Goal: Task Accomplishment & Management: Use online tool/utility

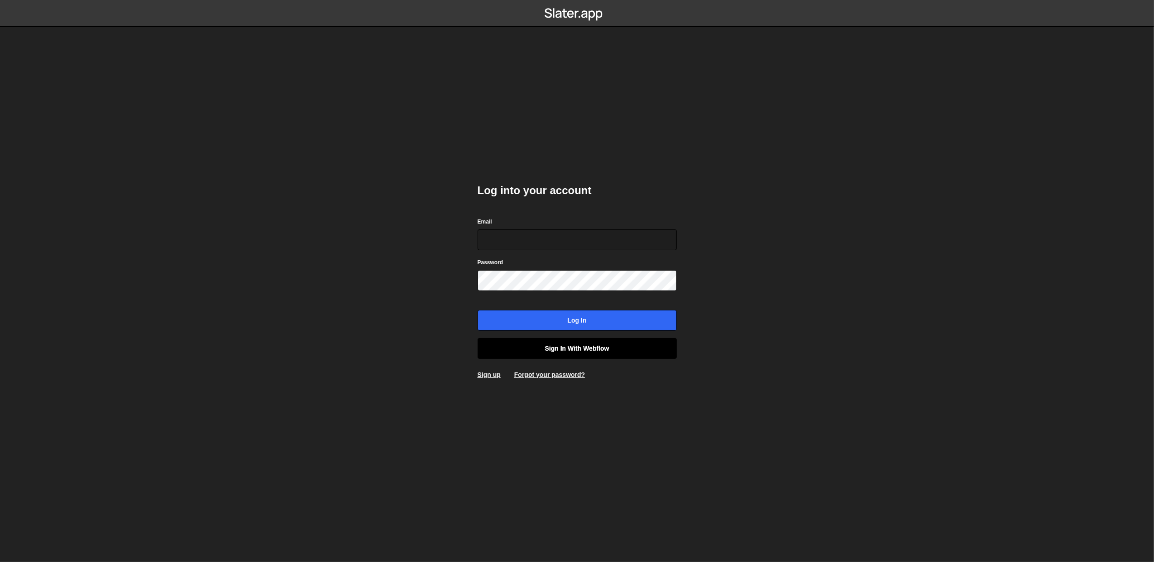
click at [647, 352] on link "Sign in with Webflow" at bounding box center [577, 348] width 199 height 21
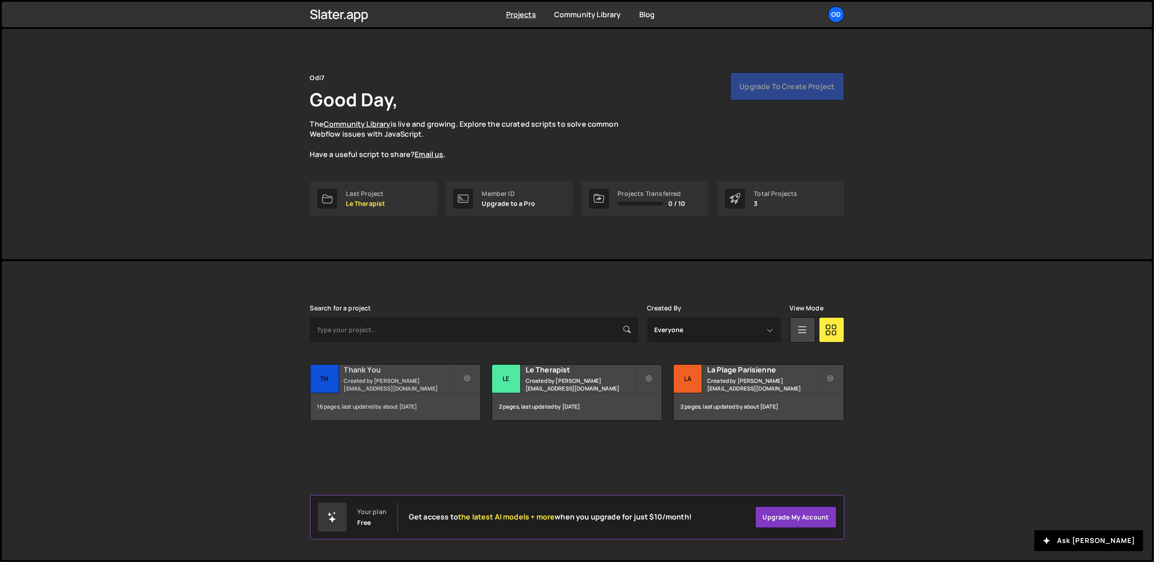
click at [400, 393] on div "16 pages, last updated by about [DATE]" at bounding box center [396, 406] width 170 height 27
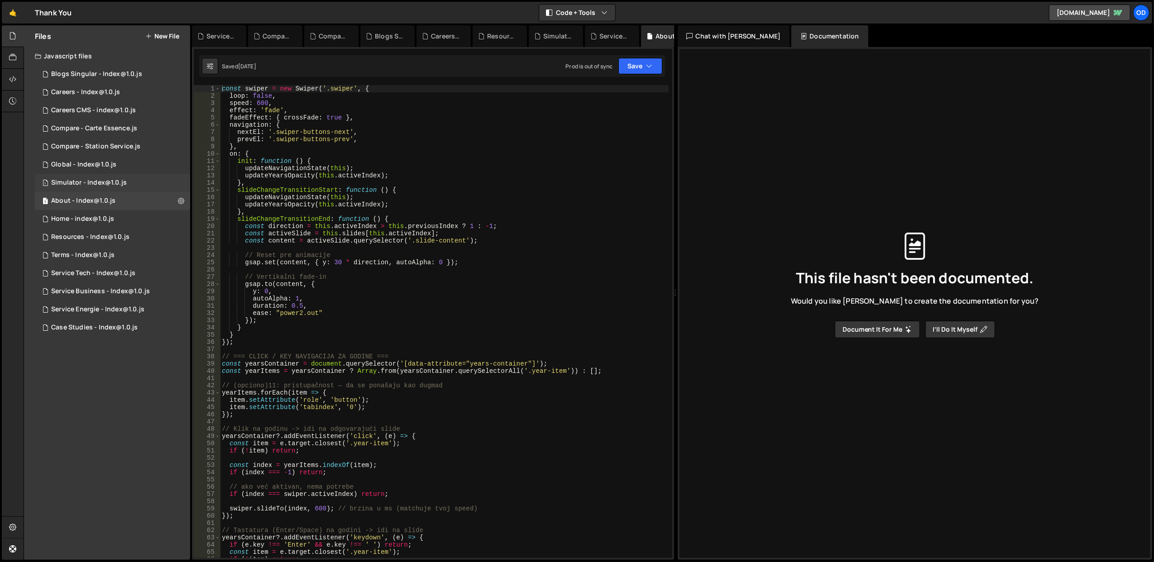
click at [120, 179] on div "Simulator - Index@1.0.js" at bounding box center [89, 183] width 76 height 8
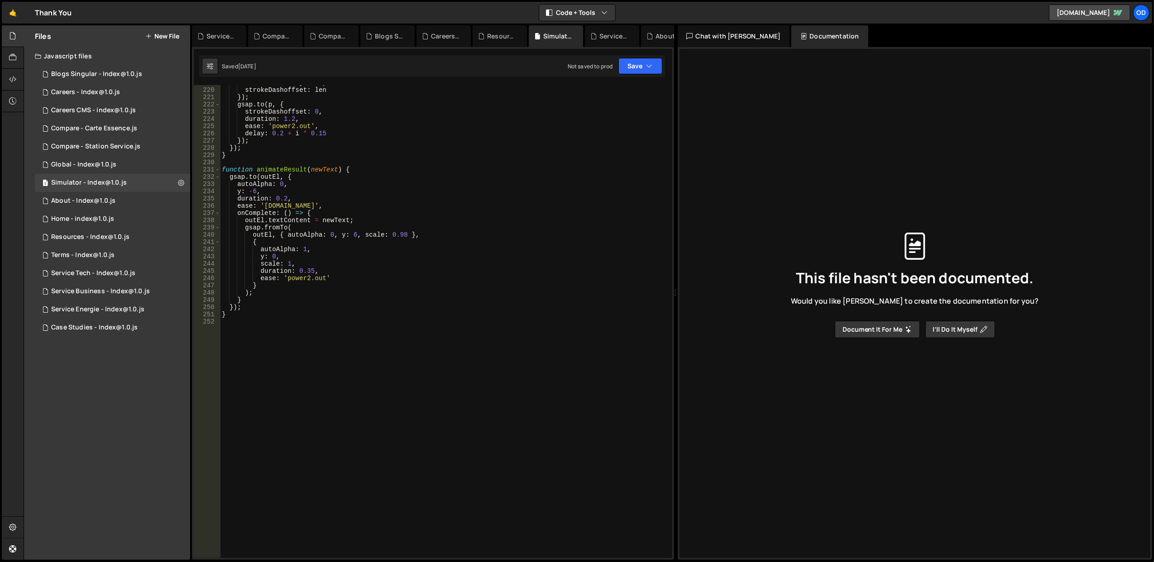
scroll to position [1584, 0]
click at [361, 260] on div "strokeDasharray : len , strokeDashoffset : len }) ; gsap . to ( p , { strokeDas…" at bounding box center [444, 323] width 449 height 488
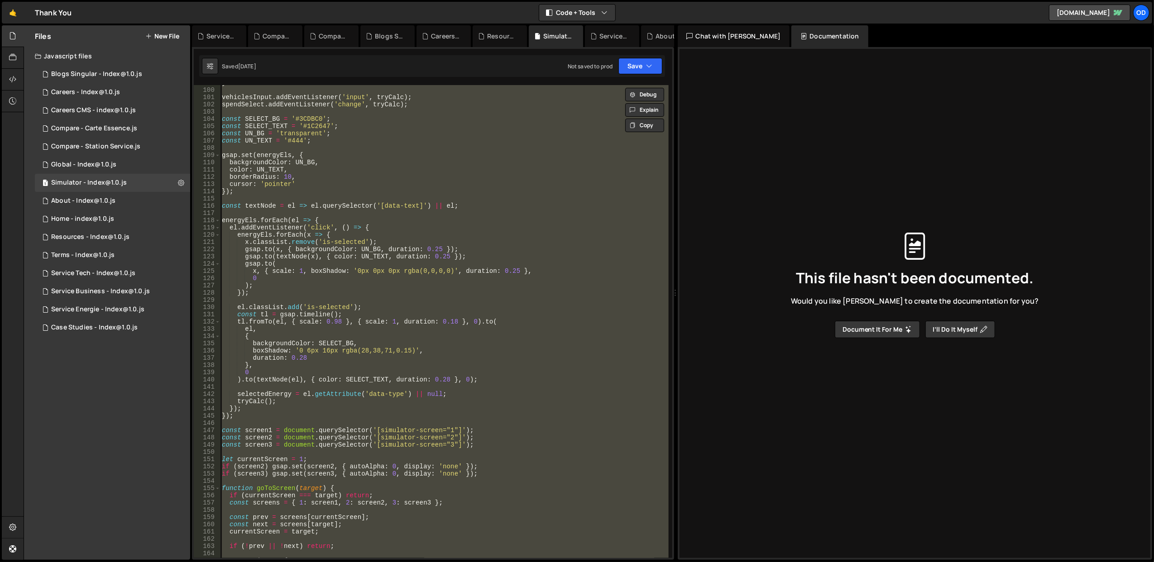
scroll to position [0, 0]
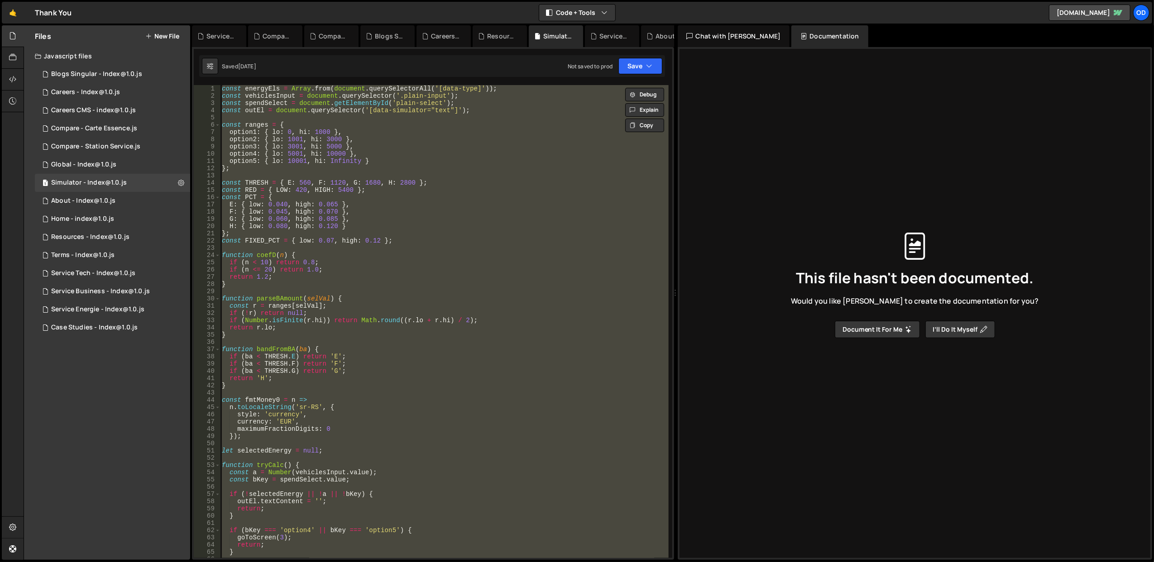
click at [348, 317] on div "const energyEls = Array . from ( document . querySelectorAll ( '[data-type]' ))…" at bounding box center [444, 321] width 448 height 473
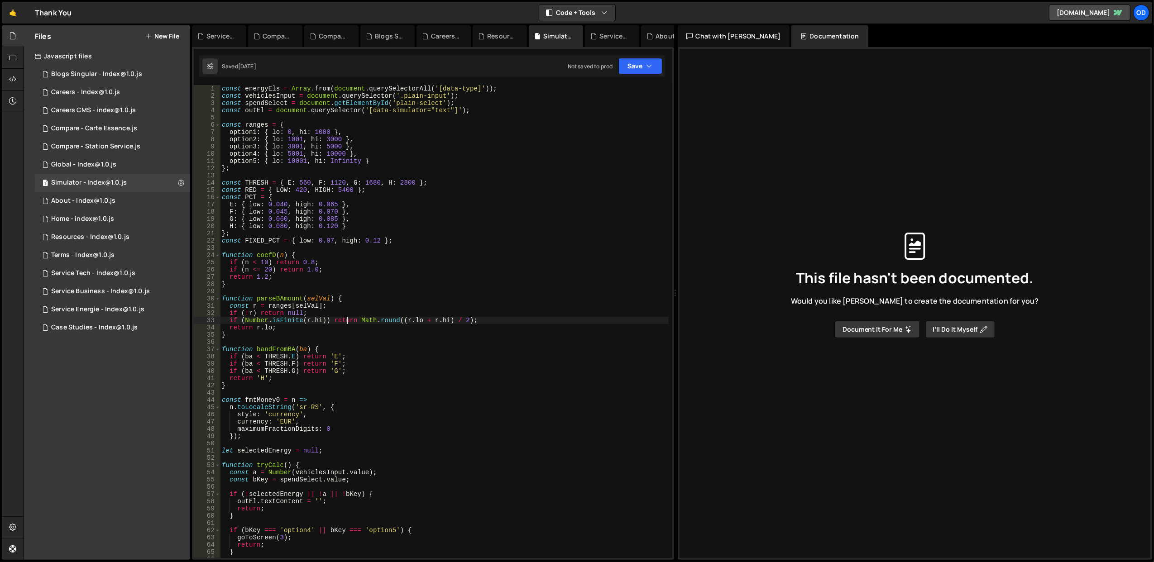
click at [397, 317] on div "const energyEls = Array . from ( document . querySelectorAll ( '[data-type]' ))…" at bounding box center [444, 329] width 449 height 488
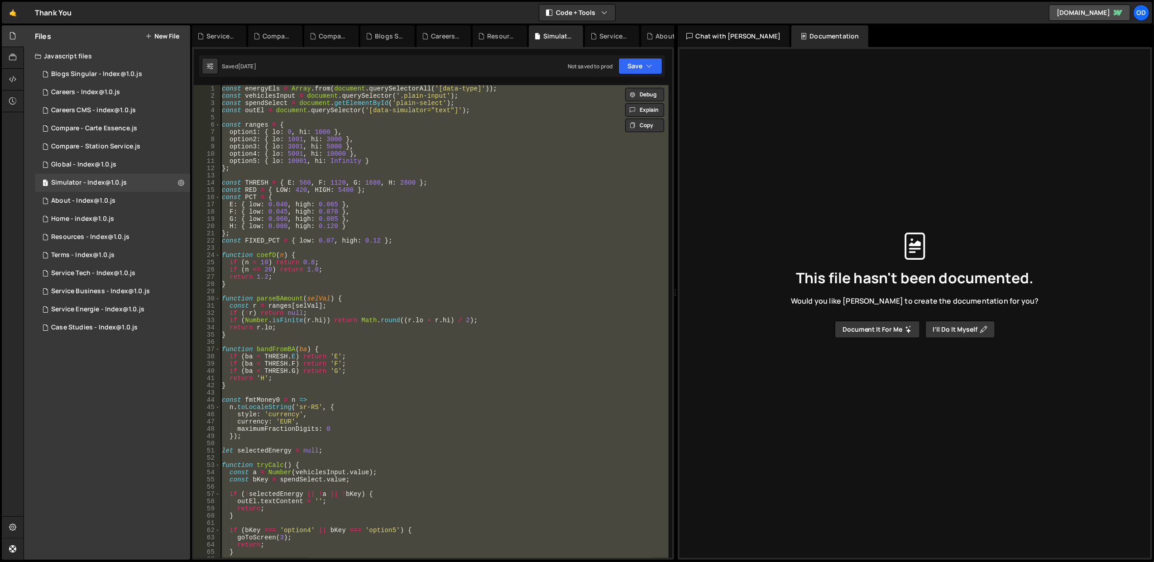
paste textarea
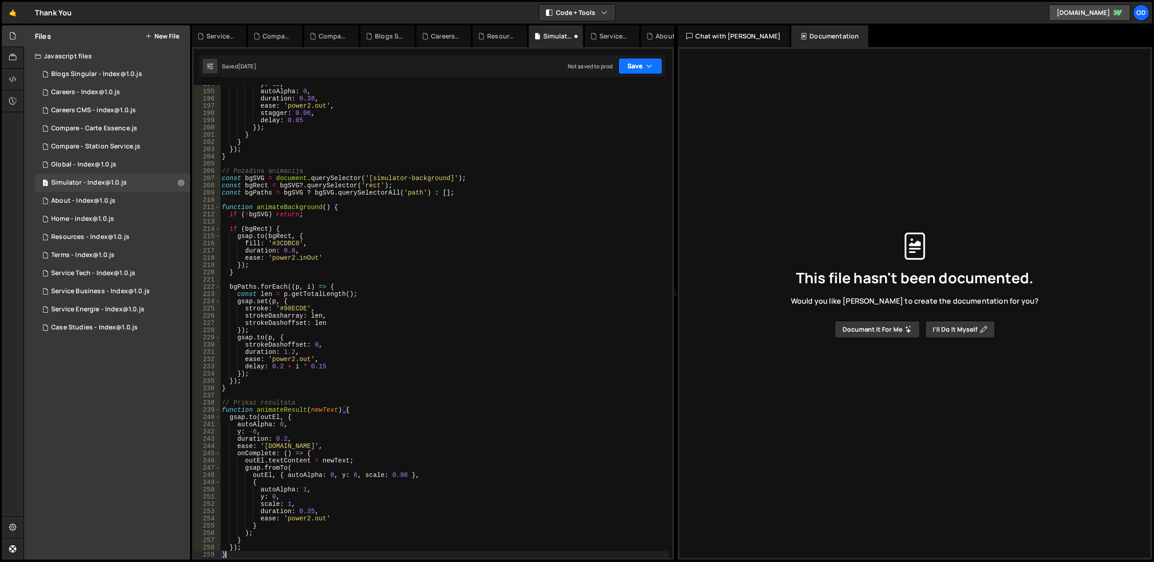
click at [641, 69] on button "Save" at bounding box center [640, 66] width 44 height 16
click at [620, 95] on div "Saved 1 day ago" at bounding box center [610, 98] width 94 height 11
click at [506, 209] on div "y : 12 , autoAlpha : 0 , duration : 0.38 , ease : 'power2.out' , stagger : 0.06…" at bounding box center [444, 325] width 449 height 488
type textarea "}"
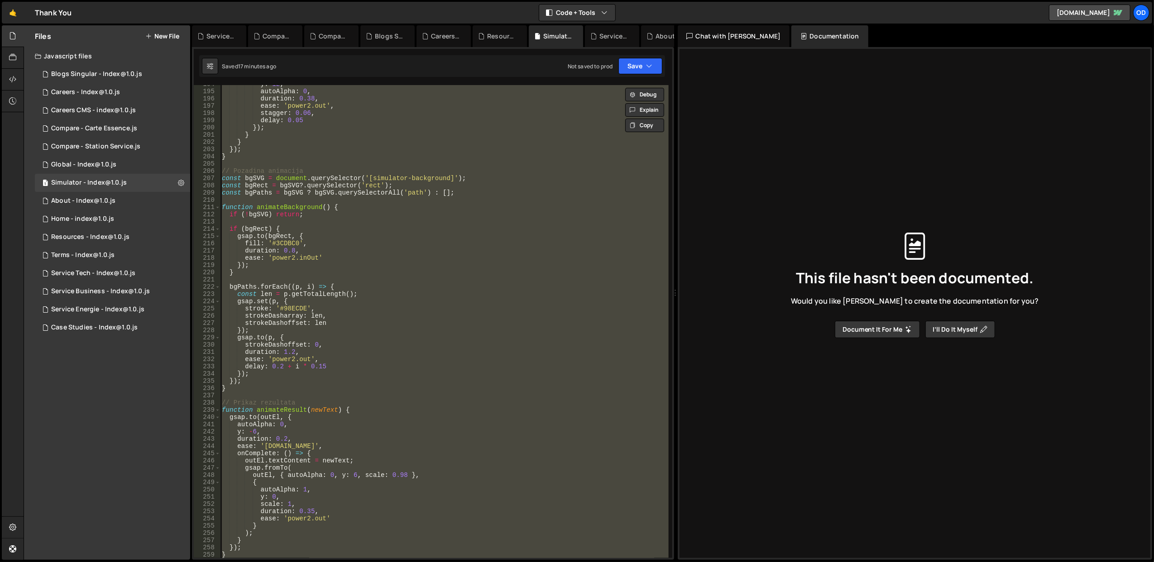
paste textarea
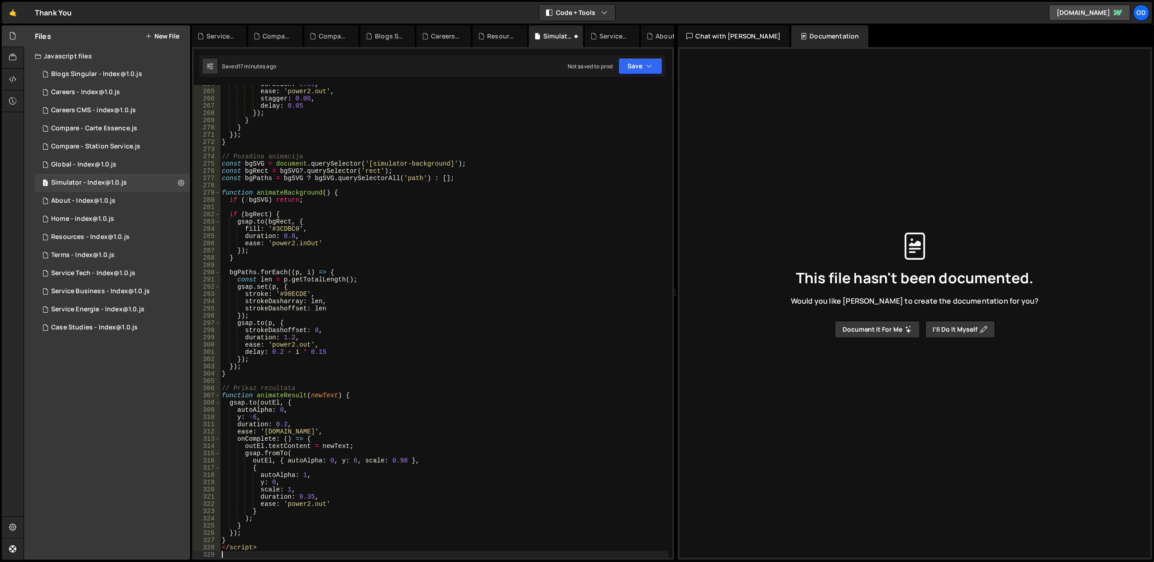
scroll to position [1909, 0]
click at [512, 229] on div "duration : 0.38 , ease : 'power2.out' , stagger : 0.06 , delay : 0.05 }) ; } } …" at bounding box center [444, 325] width 449 height 488
click at [248, 549] on div "duration : 0.38 , ease : 'power2.out' , stagger : 0.06 , delay : 0.05 }) ; } } …" at bounding box center [444, 325] width 449 height 488
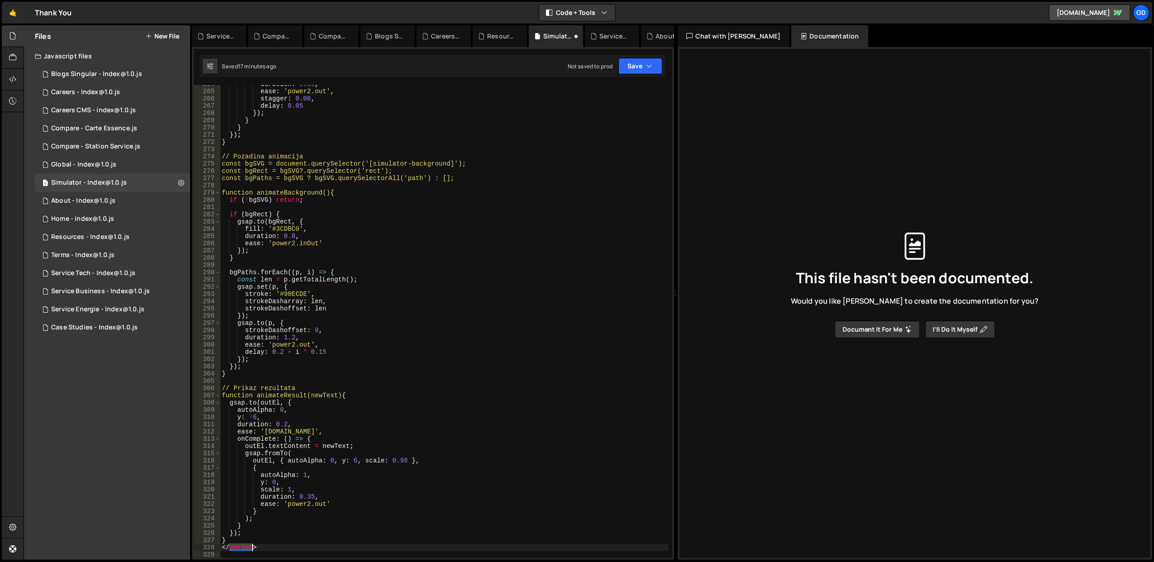
type textarea "</script>"
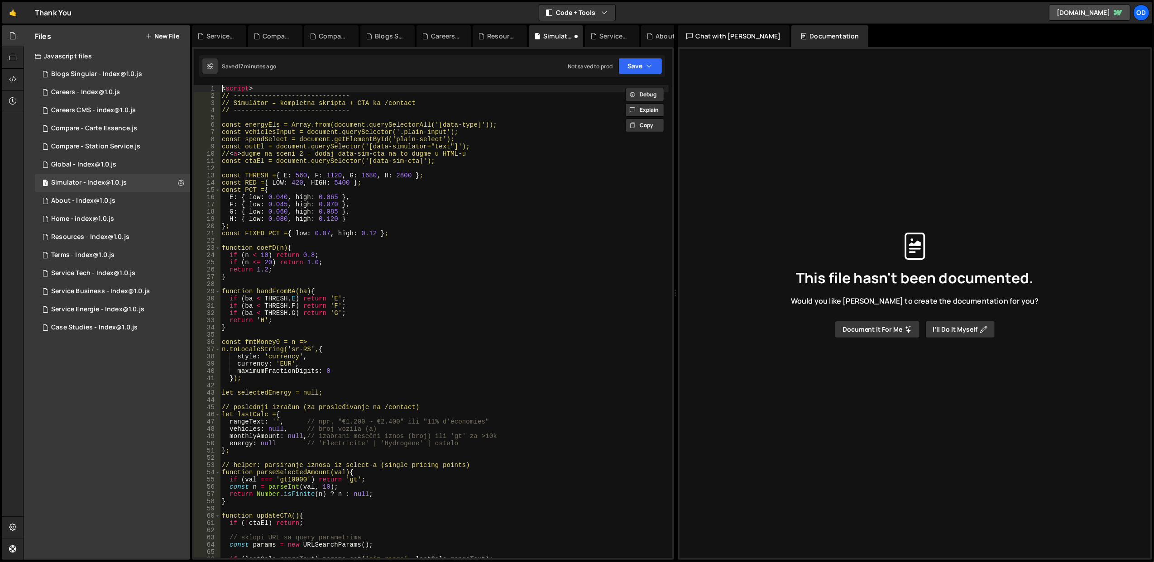
scroll to position [0, 0]
click at [234, 86] on div "< script > // ------------------------------ // Simulátor – kompletna skripta +…" at bounding box center [444, 329] width 449 height 488
type textarea "// ------------------------------"
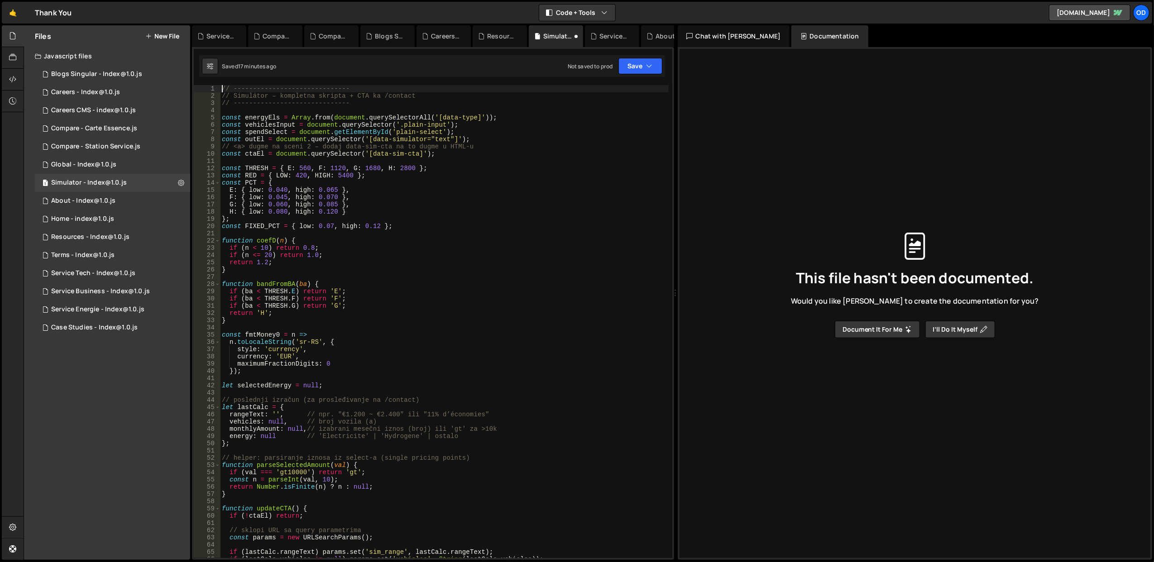
click at [467, 109] on div "// ------------------------------ // Simulátor – kompletna skripta + CTA ka /co…" at bounding box center [444, 329] width 449 height 488
click at [632, 62] on button "Save" at bounding box center [640, 66] width 44 height 16
click at [622, 84] on div "Save to Staging S" at bounding box center [610, 88] width 94 height 9
click at [483, 141] on div "// ------------------------------ // Simulátor – kompletna skripta + CTA ka /co…" at bounding box center [444, 329] width 449 height 488
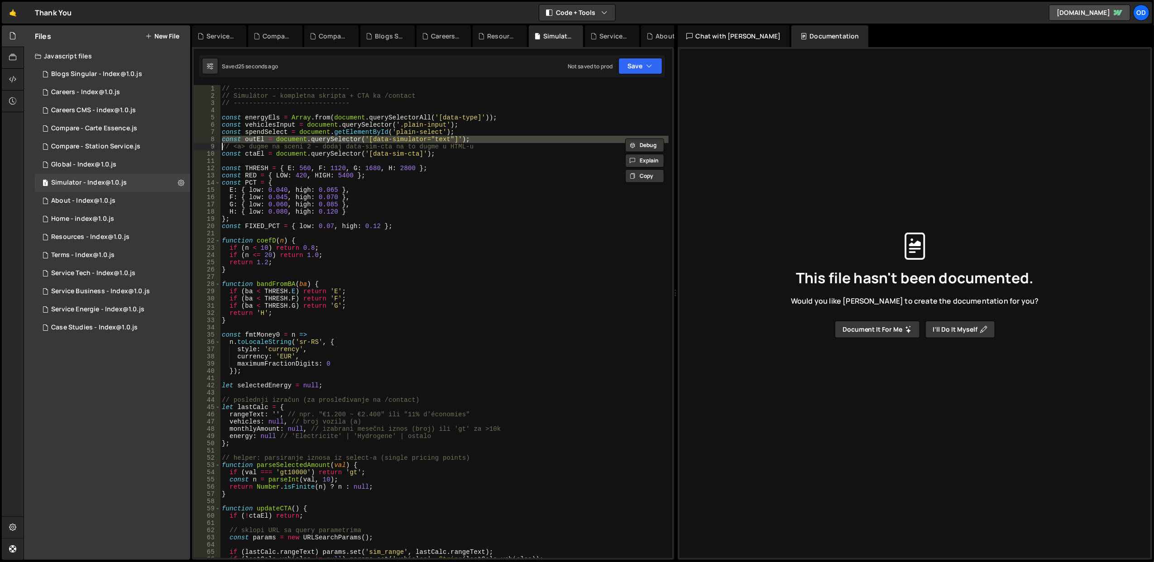
click at [483, 141] on div "// ------------------------------ // Simulátor – kompletna skripta + CTA ka /co…" at bounding box center [444, 329] width 449 height 488
type textarea "const outEl = document.querySelector('[data-simulator="text"]'); // <a> dugme n…"
click at [483, 160] on div "// ------------------------------ // Simulátor – kompletna skripta + CTA ka /co…" at bounding box center [444, 329] width 449 height 488
drag, startPoint x: 366, startPoint y: 153, endPoint x: 419, endPoint y: 154, distance: 52.5
click at [419, 154] on div "// ------------------------------ // Simulátor – kompletna skripta + CTA ka /co…" at bounding box center [444, 329] width 449 height 488
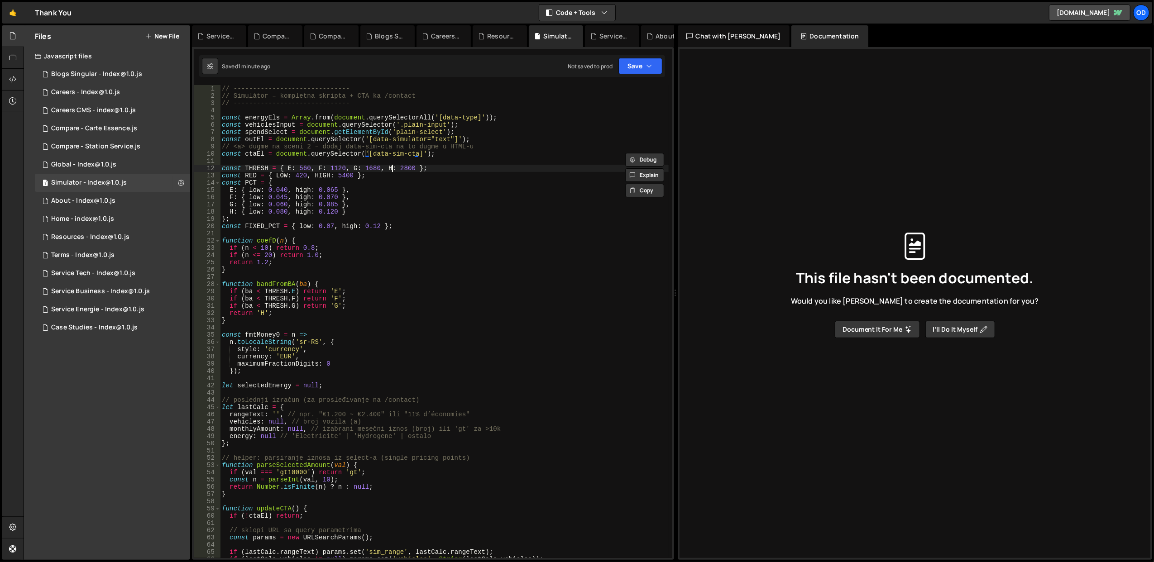
click at [392, 167] on div "// ------------------------------ // Simulátor – kompletna skripta + CTA ka /co…" at bounding box center [444, 329] width 449 height 488
click at [353, 121] on div "// ------------------------------ // Simulátor – kompletna skripta + CTA ka /co…" at bounding box center [444, 329] width 449 height 488
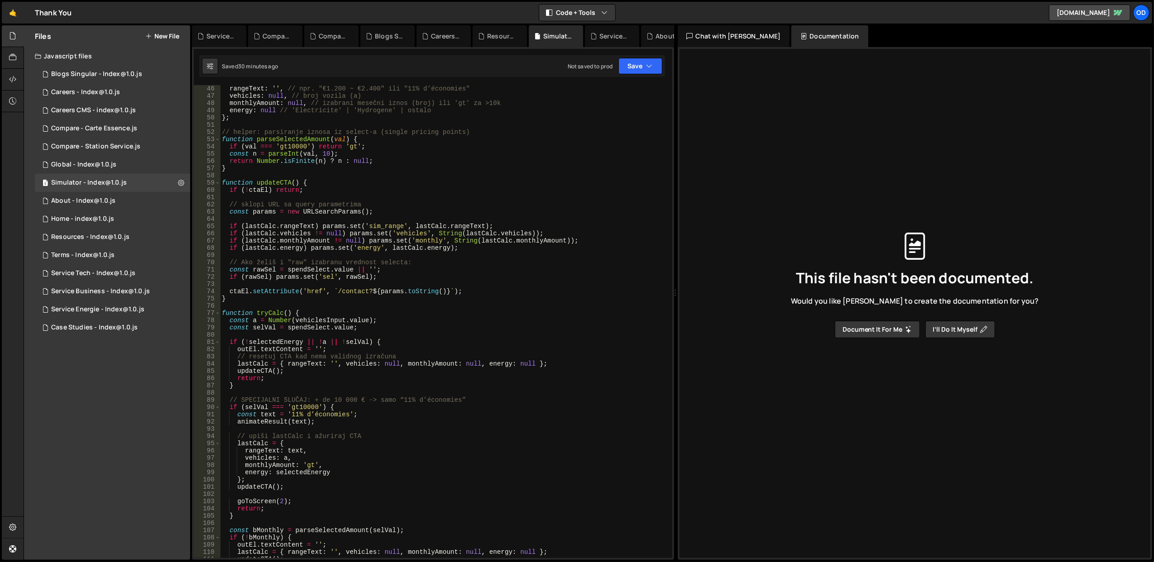
scroll to position [471, 0]
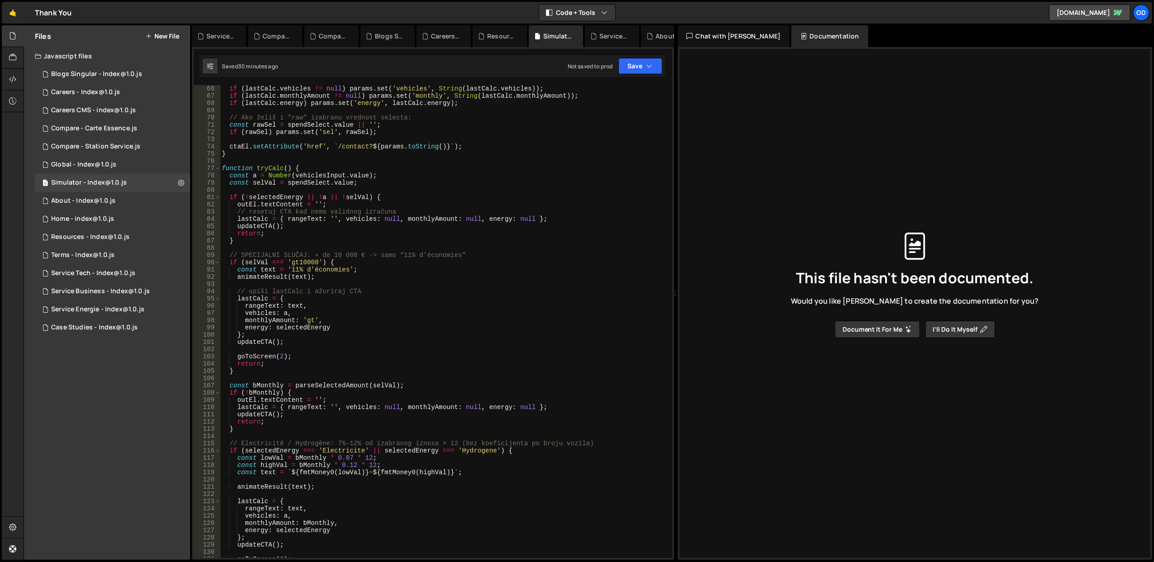
click at [383, 334] on div "if ( lastCalc . vehicles != null ) params . set ( 'vehicles' , String ( lastCal…" at bounding box center [444, 329] width 449 height 488
click at [387, 312] on div "if ( lastCalc . vehicles != null ) params . set ( 'vehicles' , String ( lastCal…" at bounding box center [444, 329] width 449 height 488
click at [256, 321] on div "if ( lastCalc . vehicles != null ) params . set ( 'vehicles' , String ( lastCal…" at bounding box center [444, 329] width 449 height 488
type textarea "monthlyAmount: 'gt',"
click at [256, 321] on div "if ( lastCalc . vehicles != null ) params . set ( 'vehicles' , String ( lastCal…" at bounding box center [444, 329] width 449 height 488
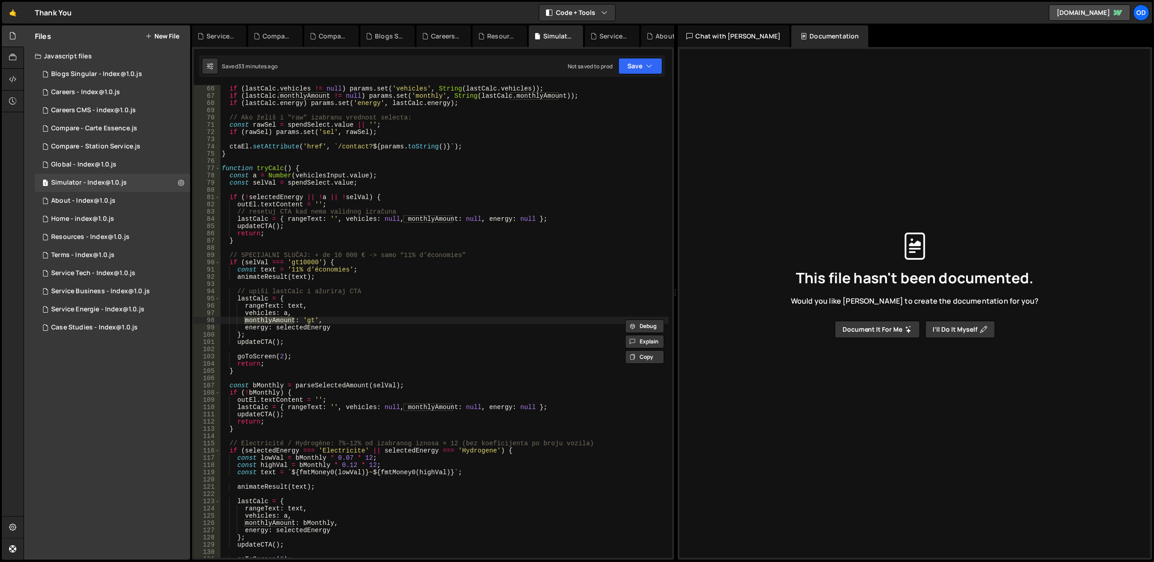
click at [413, 287] on div "if ( lastCalc . vehicles != null ) params . set ( 'vehicles' , String ( lastCal…" at bounding box center [444, 329] width 449 height 488
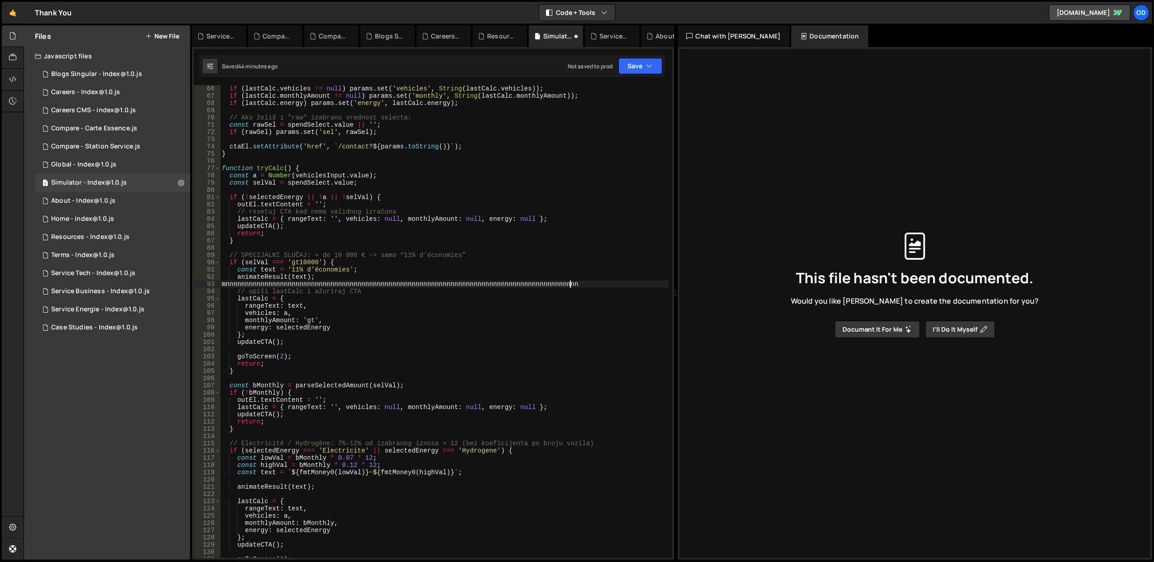
type textarea "mnnnnnnnnnnnnnnnnnnnnnnnnnnnnnnnnnnnnnnnnnnnnnnnnnnnnnnnnnnnnnnnnnnnnnnnnnnnnnn…"
click at [413, 281] on div "if ( lastCalc . vehicles != null ) params . set ( 'vehicles' , String ( lastCal…" at bounding box center [444, 329] width 449 height 488
